Goal: Register for event/course

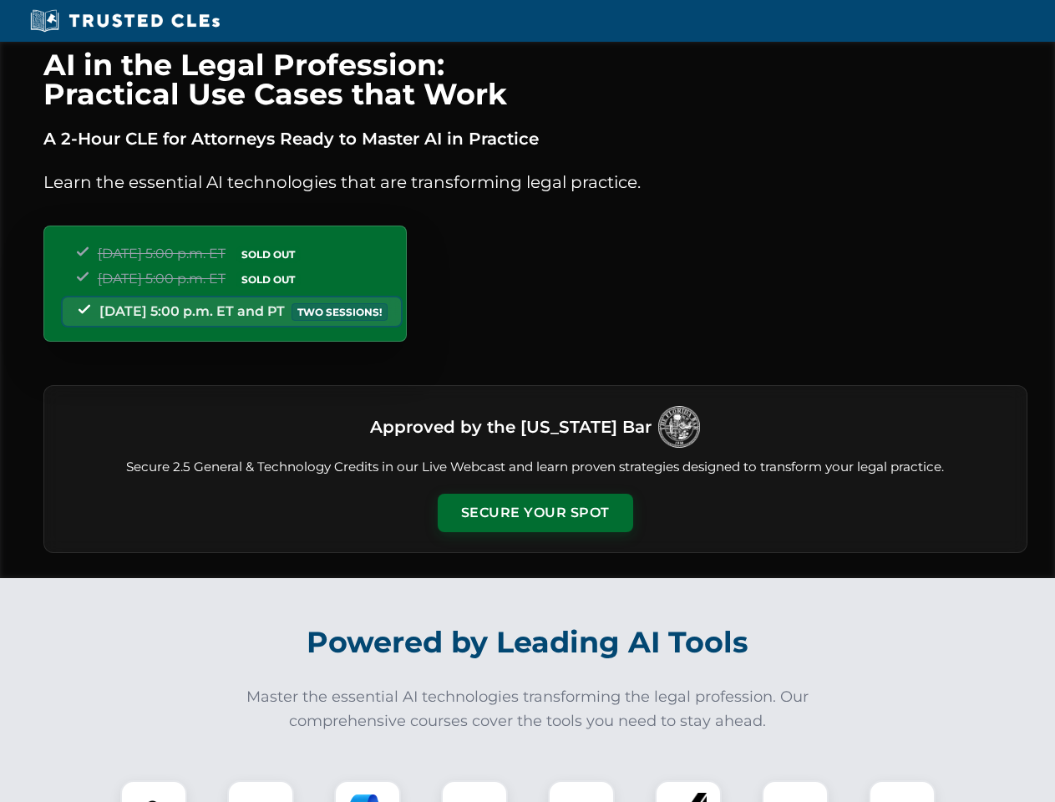
click at [535, 513] on button "Secure Your Spot" at bounding box center [536, 513] width 196 height 38
click at [154, 791] on img at bounding box center [154, 814] width 48 height 48
click at [261, 791] on div at bounding box center [260, 813] width 67 height 67
